Goal: Task Accomplishment & Management: Use online tool/utility

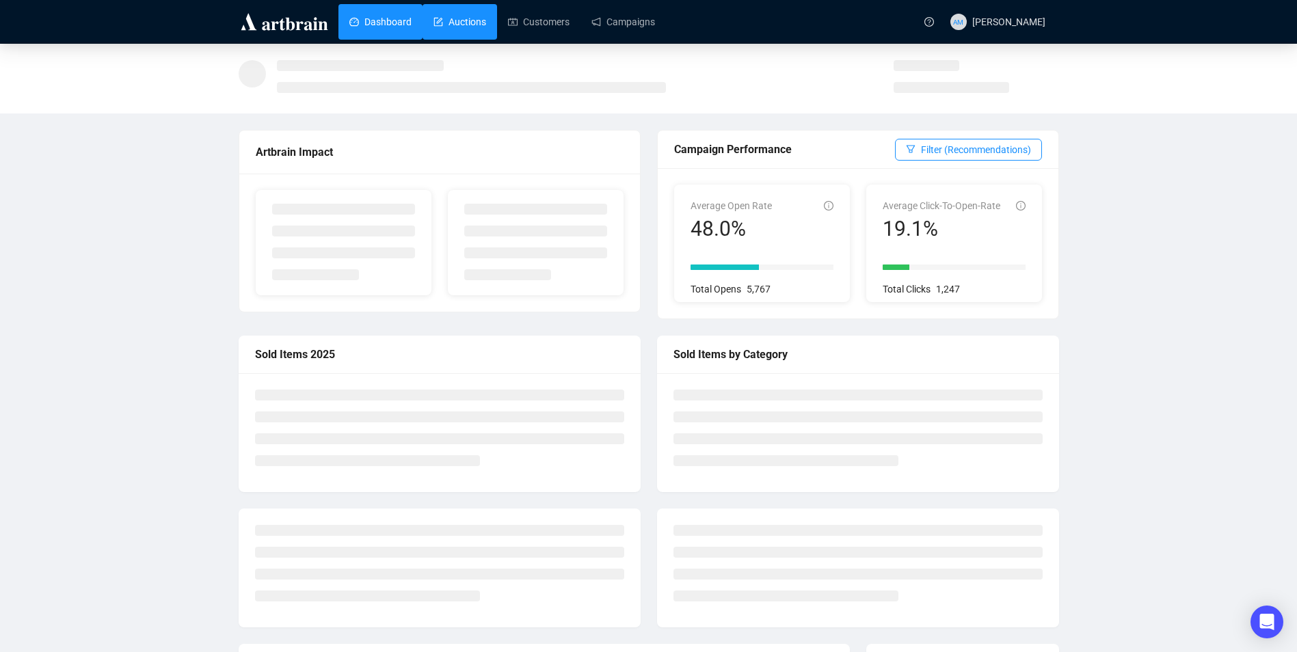
click at [443, 18] on link "Auctions" at bounding box center [460, 22] width 53 height 36
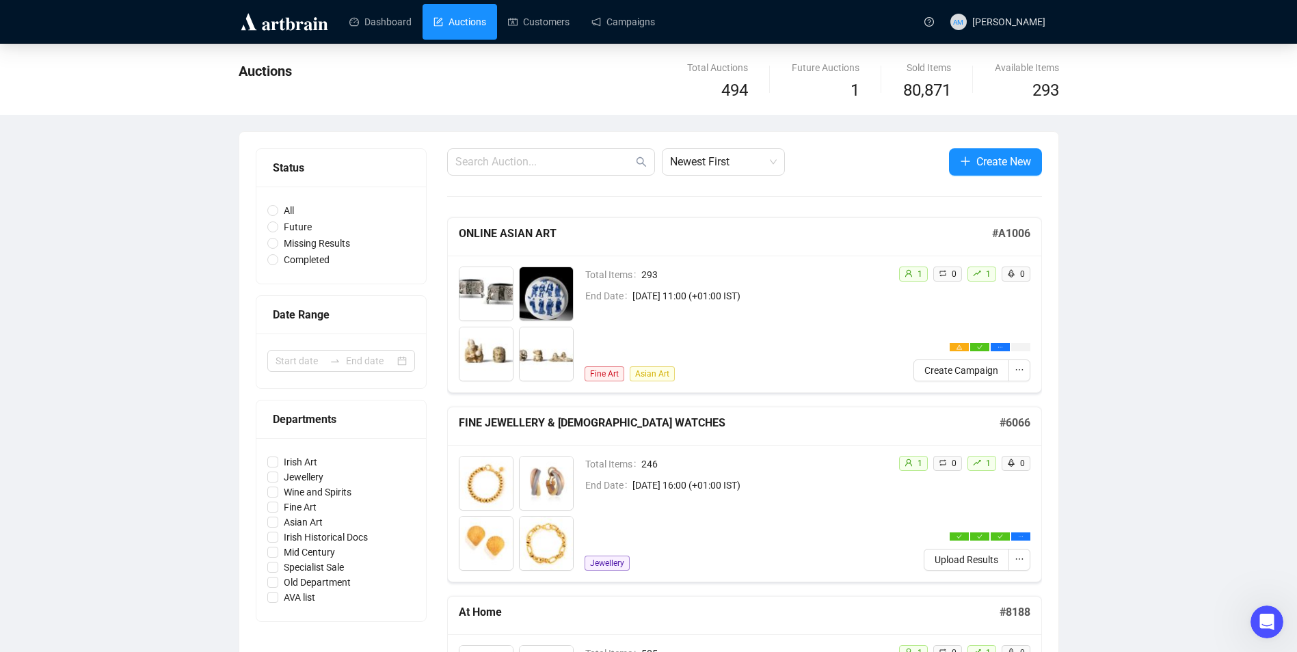
scroll to position [68, 0]
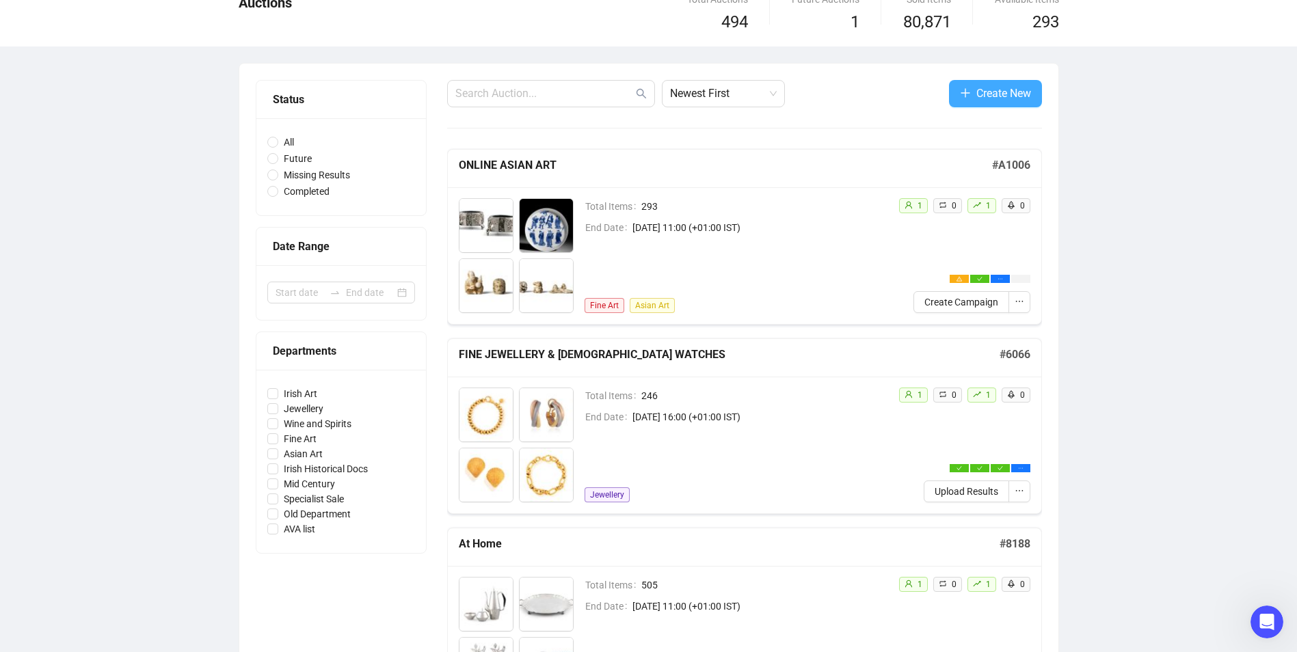
click at [979, 92] on span "Create New" at bounding box center [1003, 93] width 55 height 17
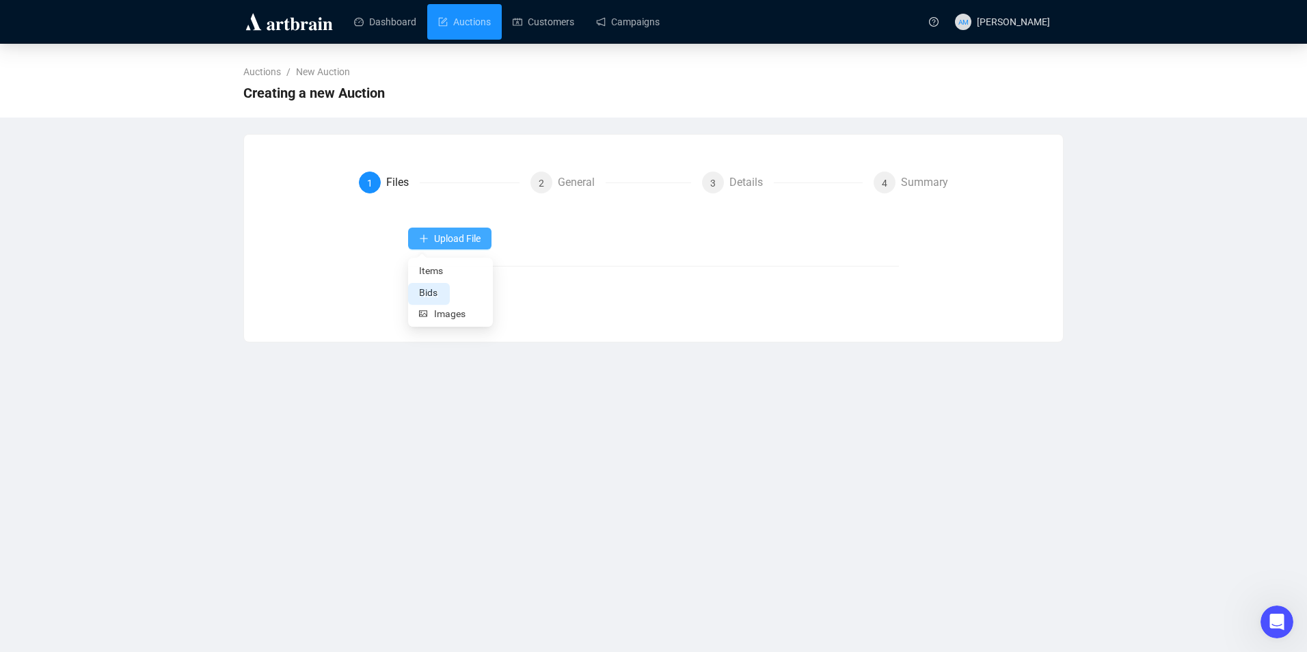
click at [449, 236] on span "Upload File" at bounding box center [457, 238] width 46 height 11
click at [447, 271] on span "Items" at bounding box center [450, 271] width 63 height 15
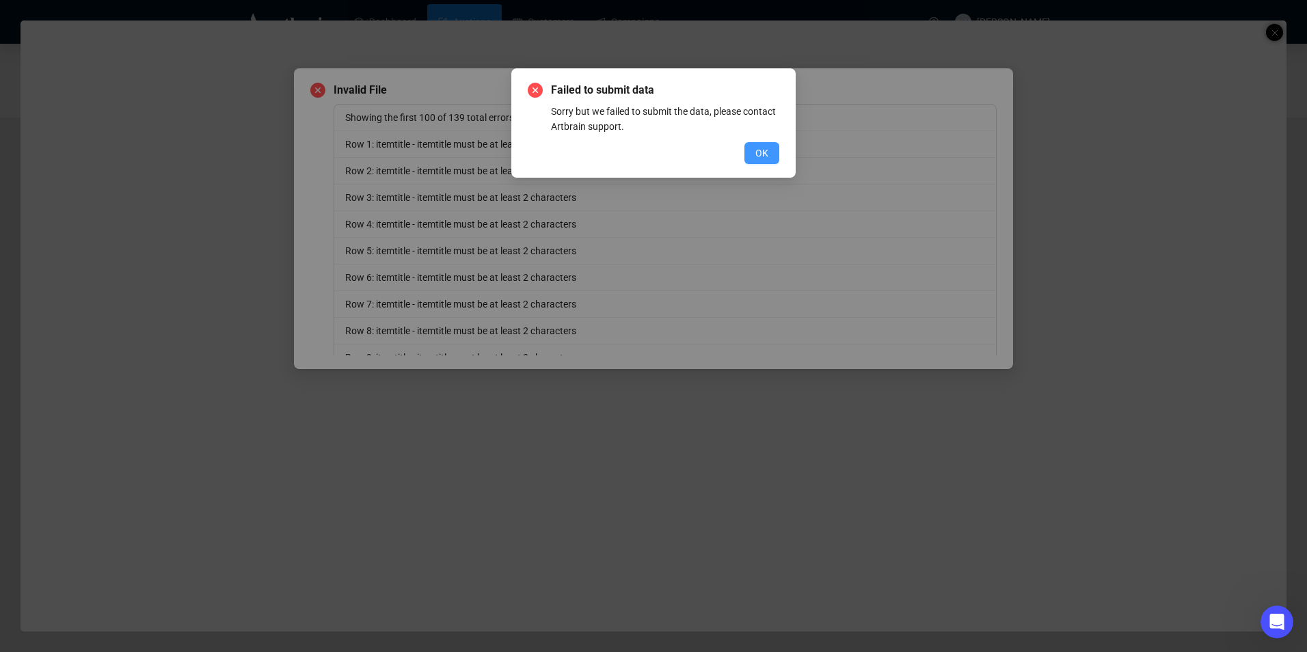
click at [756, 155] on span "OK" at bounding box center [762, 153] width 13 height 15
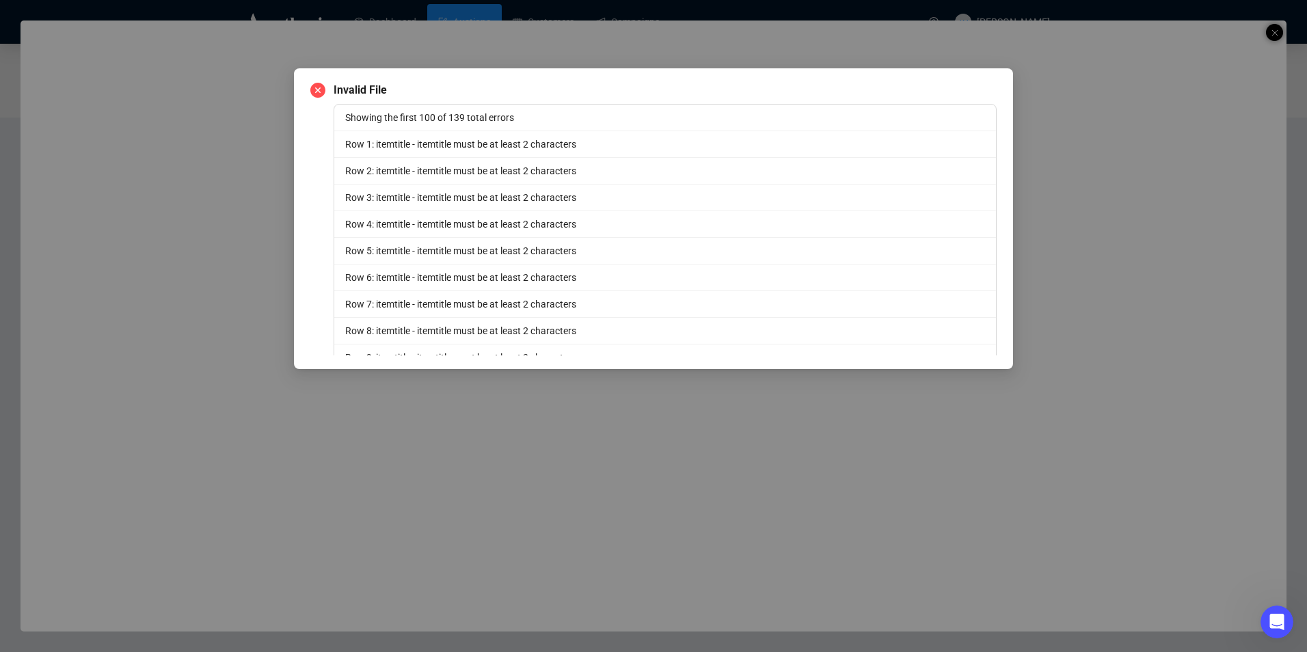
click at [514, 42] on div "Invalid File Showing the first 100 of 139 total errors Row 1: itemtitle - itemt…" at bounding box center [653, 326] width 1307 height 652
click at [589, 45] on div "Invalid File Showing the first 100 of 139 total errors Row 1: itemtitle - itemt…" at bounding box center [653, 326] width 1307 height 652
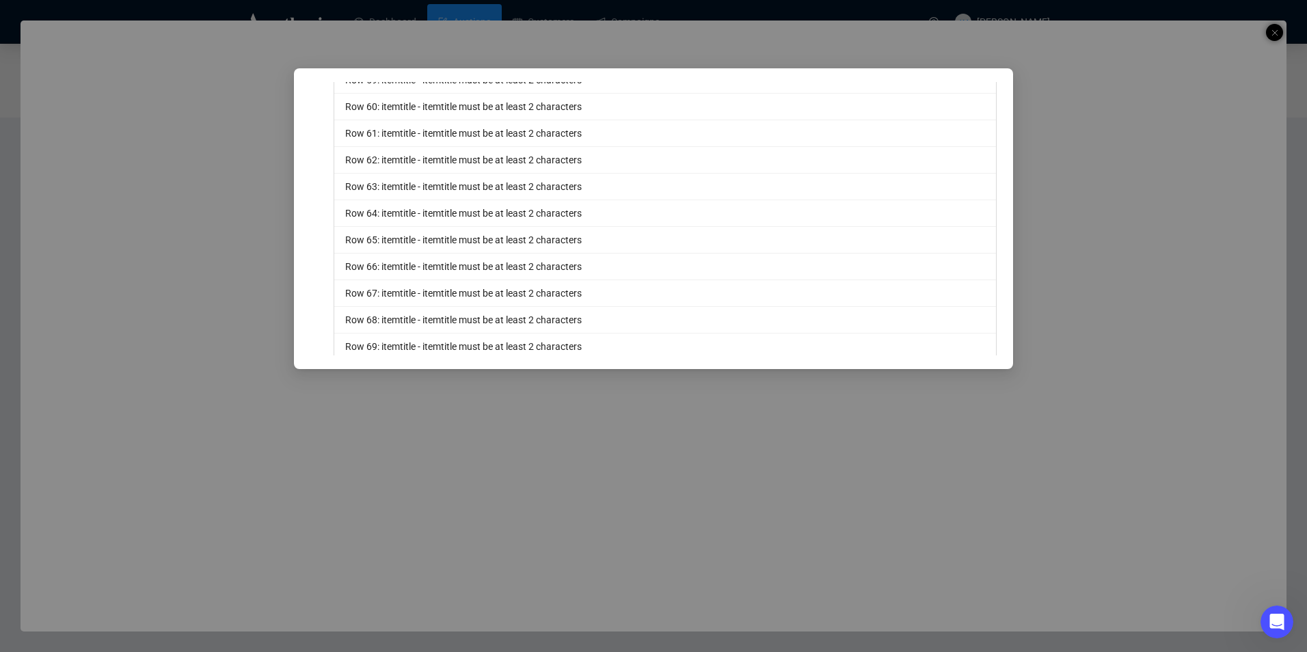
scroll to position [2495, 0]
click at [973, 344] on span "OK" at bounding box center [979, 344] width 13 height 15
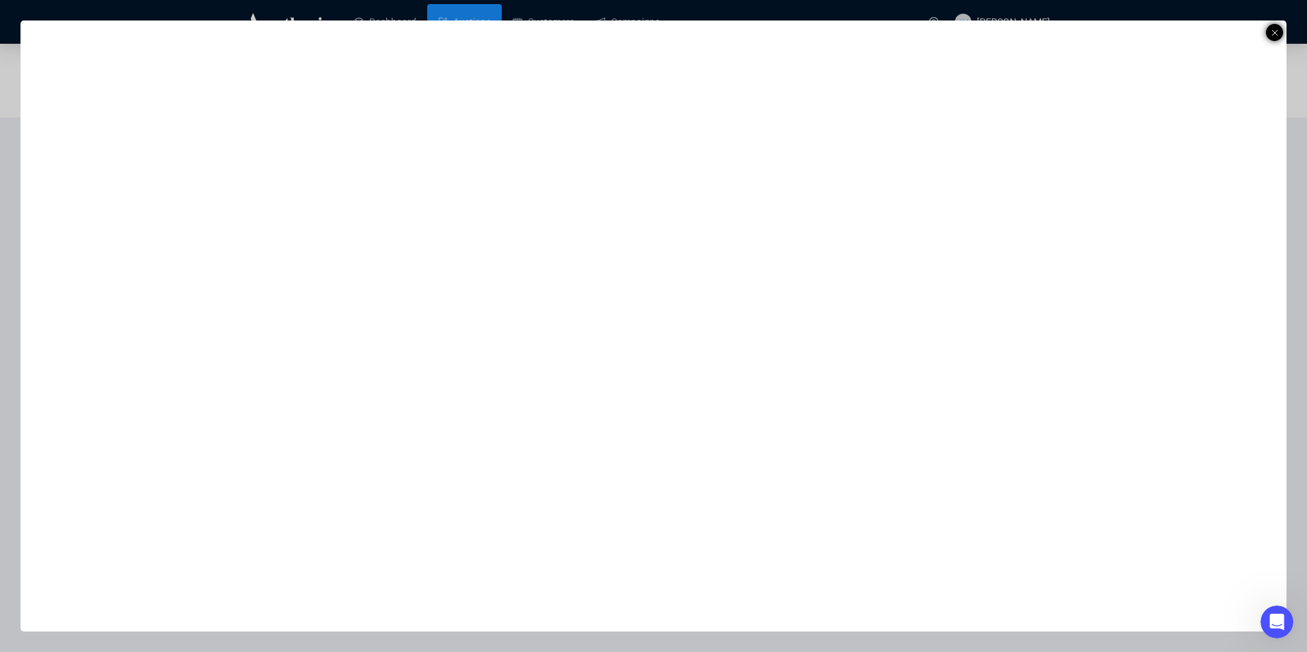
click at [1276, 29] on icon at bounding box center [1275, 33] width 7 height 16
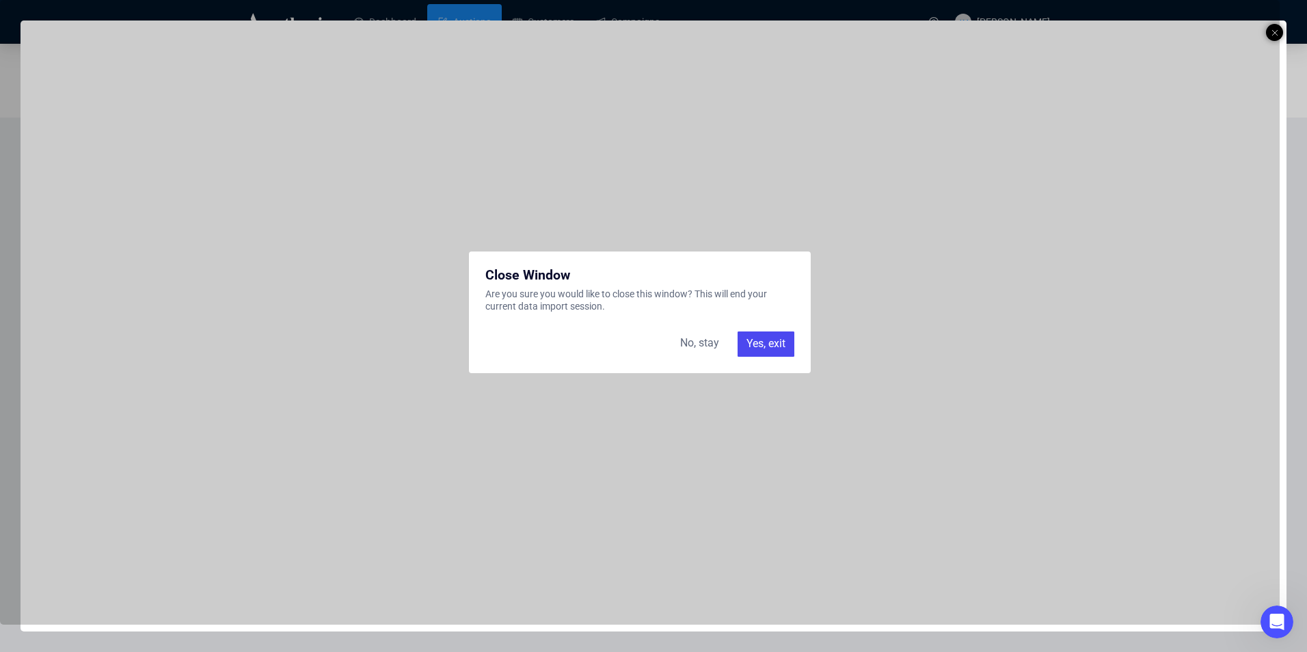
click at [783, 343] on div "Yes, exit" at bounding box center [766, 344] width 57 height 25
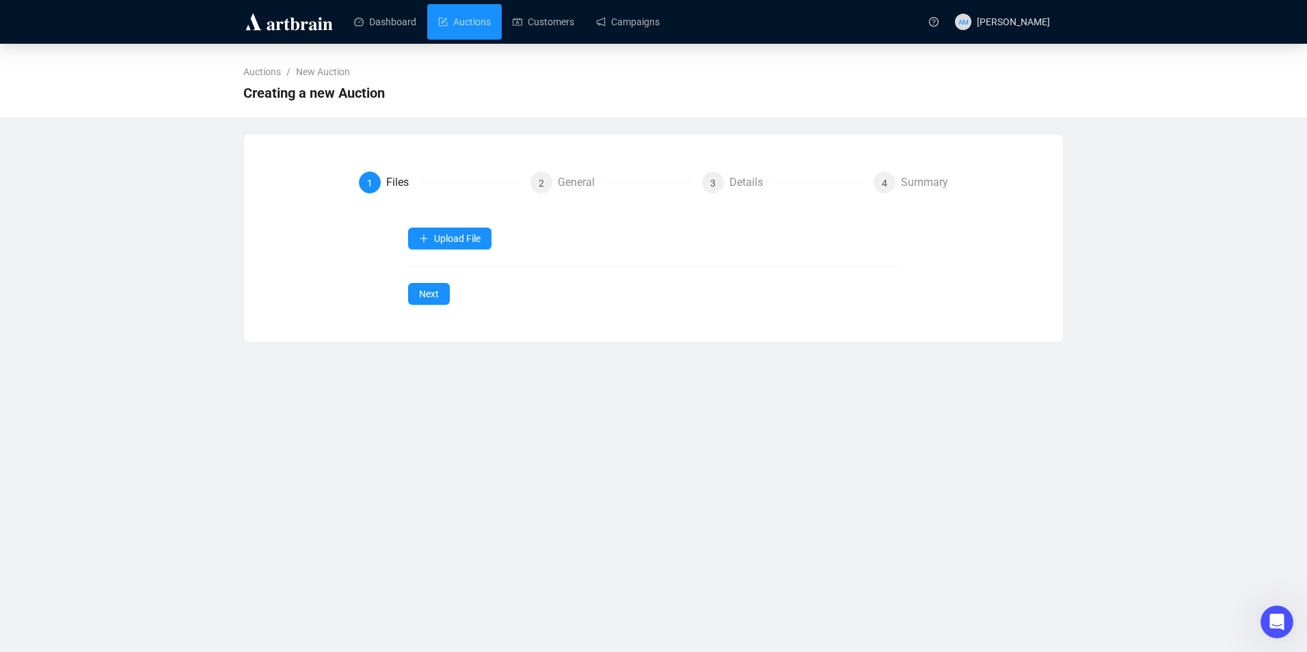
click at [844, 347] on div "Dashboard Auctions Customers Campaigns AM [PERSON_NAME] Auctions / New Auction …" at bounding box center [653, 326] width 1307 height 652
click at [488, 247] on button "Upload File" at bounding box center [449, 239] width 83 height 22
click at [434, 272] on span "Items" at bounding box center [450, 271] width 63 height 15
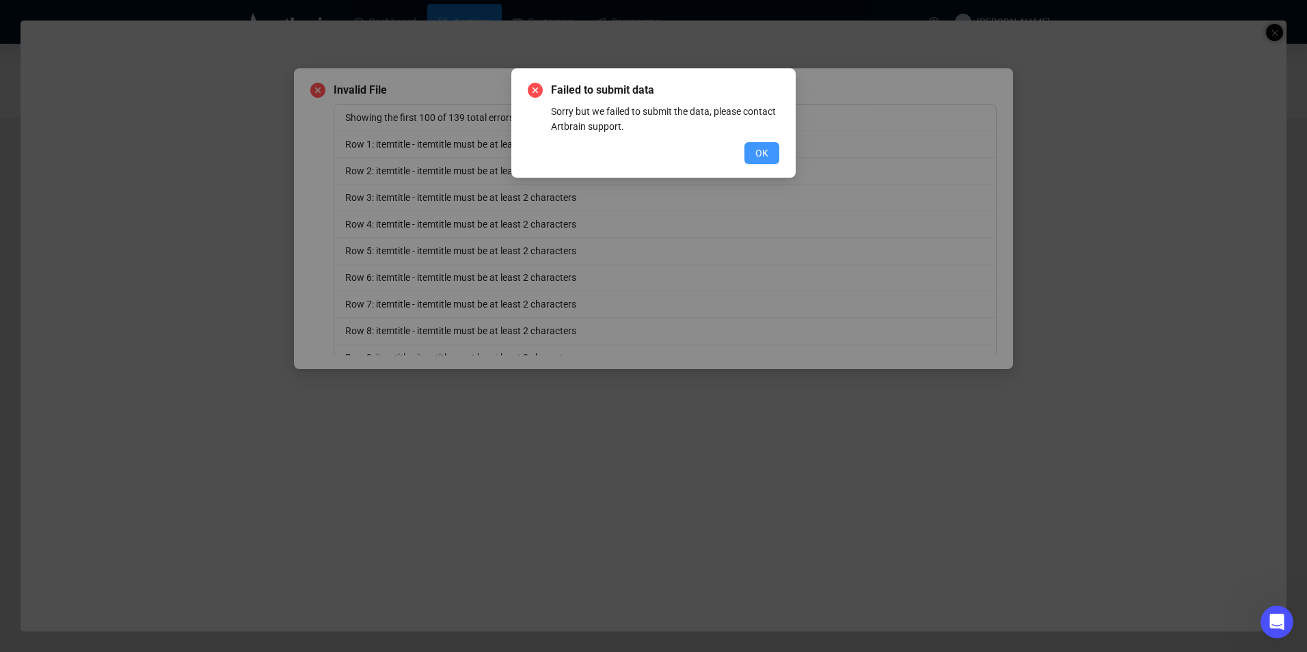
click at [773, 160] on button "OK" at bounding box center [762, 153] width 35 height 22
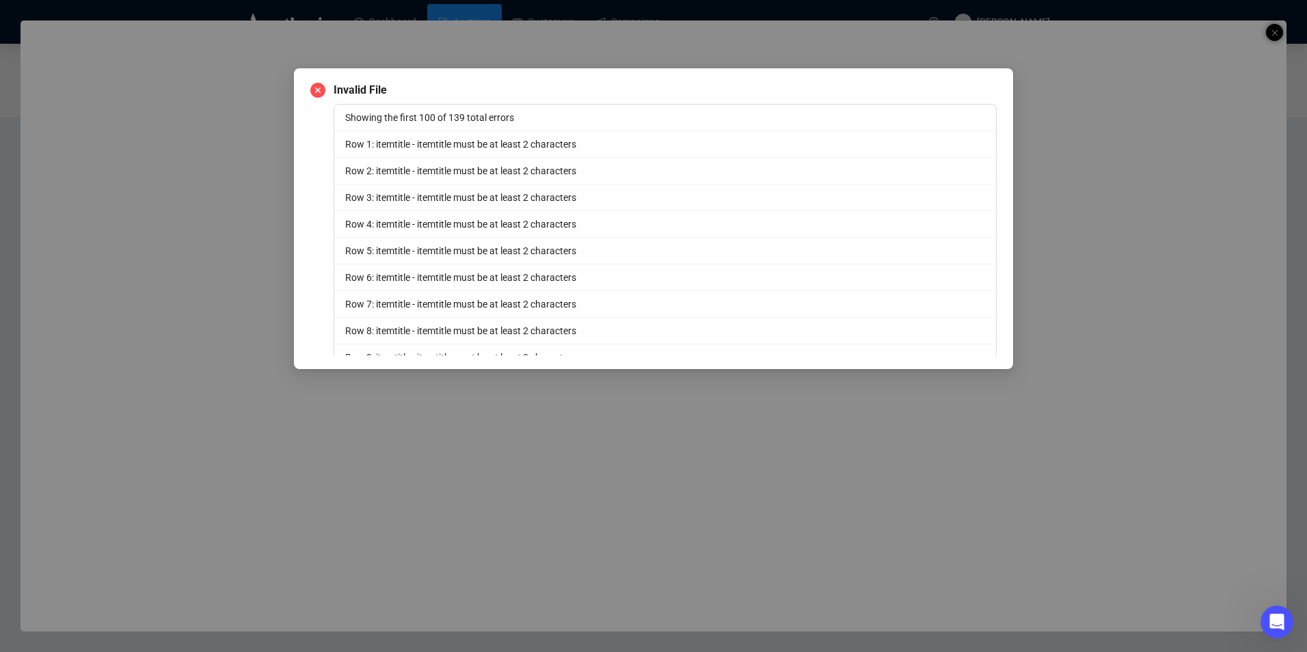
click at [853, 44] on div "Invalid File Showing the first 100 of 139 total errors Row 1: itemtitle - itemt…" at bounding box center [653, 326] width 1307 height 652
drag, startPoint x: 1098, startPoint y: 163, endPoint x: 1042, endPoint y: 245, distance: 99.9
click at [1098, 163] on div "Invalid File Showing the first 100 of 139 total errors Row 1: itemtitle - itemt…" at bounding box center [653, 326] width 1307 height 652
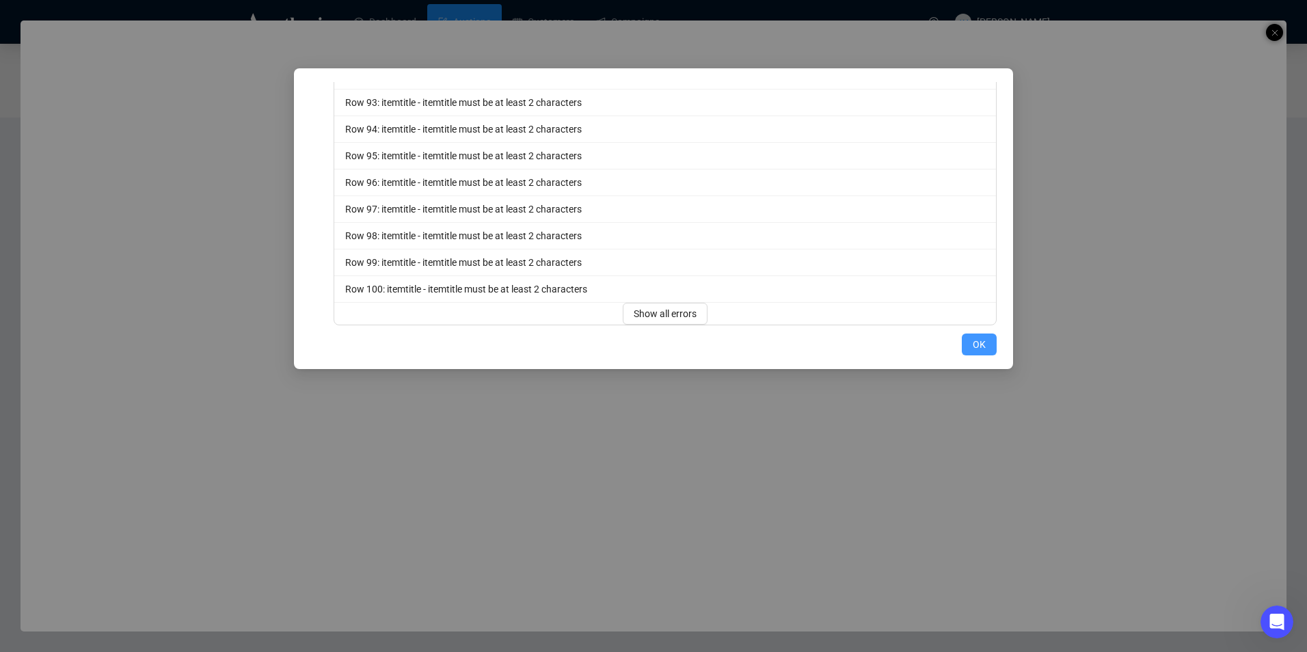
click at [962, 343] on button "OK" at bounding box center [979, 345] width 35 height 22
